Goal: Information Seeking & Learning: Learn about a topic

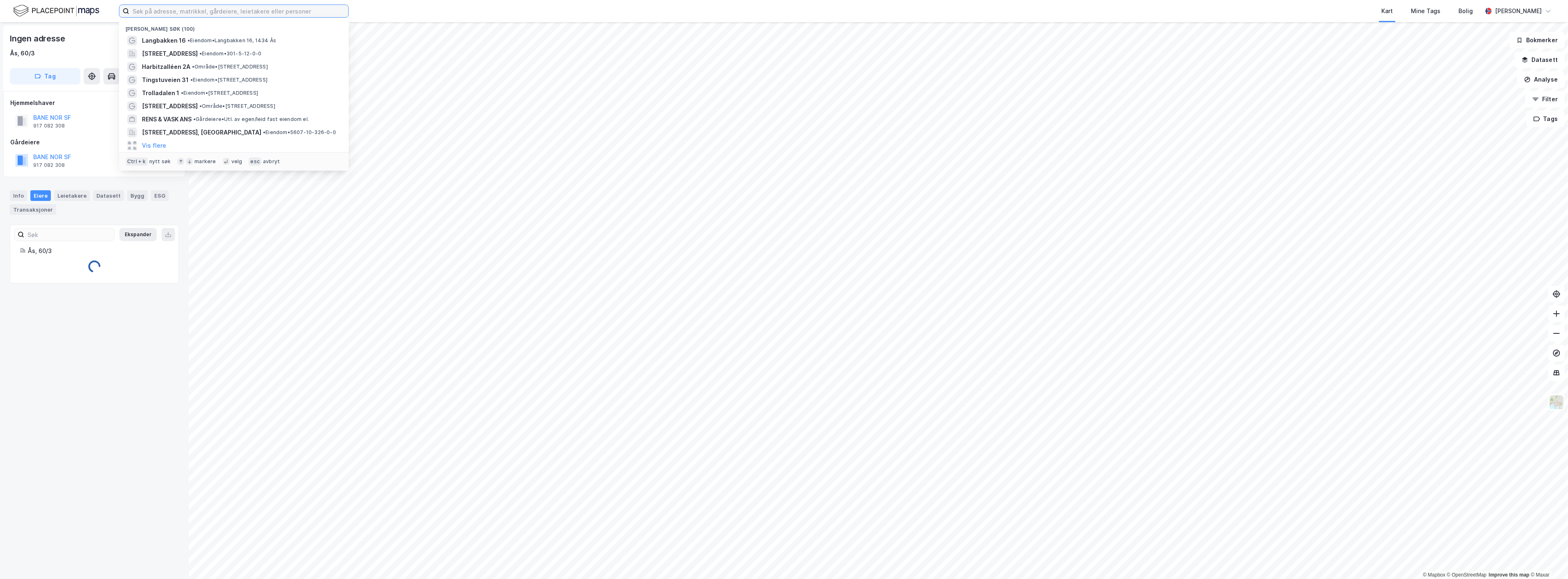
click at [186, 13] on input at bounding box center [239, 11] width 219 height 12
click at [182, 38] on span "Langbakken 16" at bounding box center [164, 41] width 44 height 10
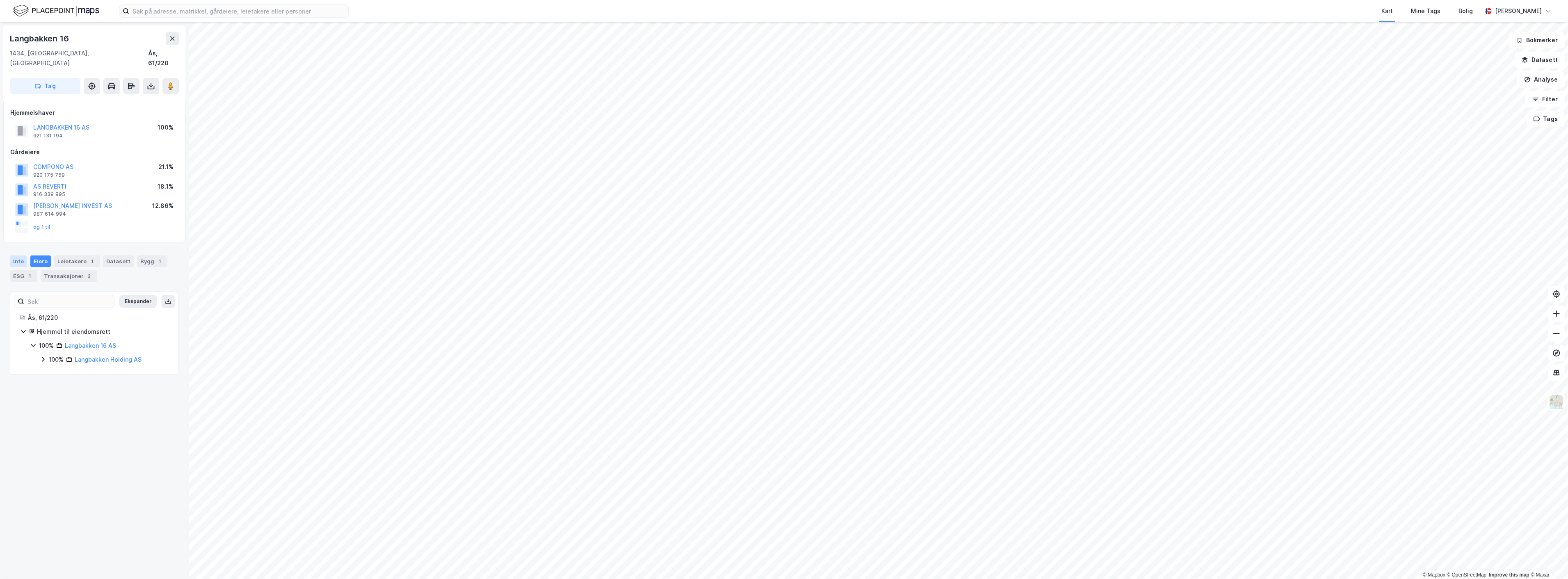
click at [21, 255] on div "Info" at bounding box center [18, 261] width 17 height 12
click at [38, 463] on icon at bounding box center [37, 467] width 8 height 8
